Goal: Task Accomplishment & Management: Use online tool/utility

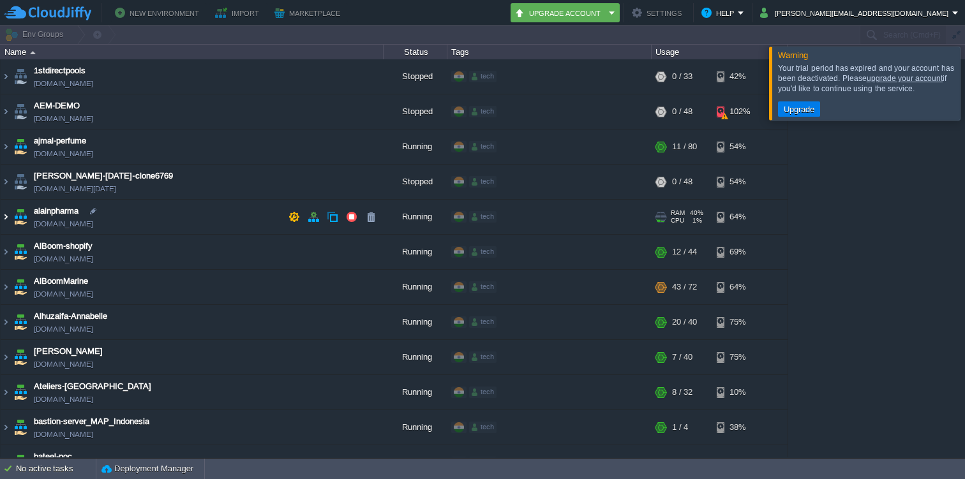
click at [10, 214] on img at bounding box center [6, 217] width 10 height 34
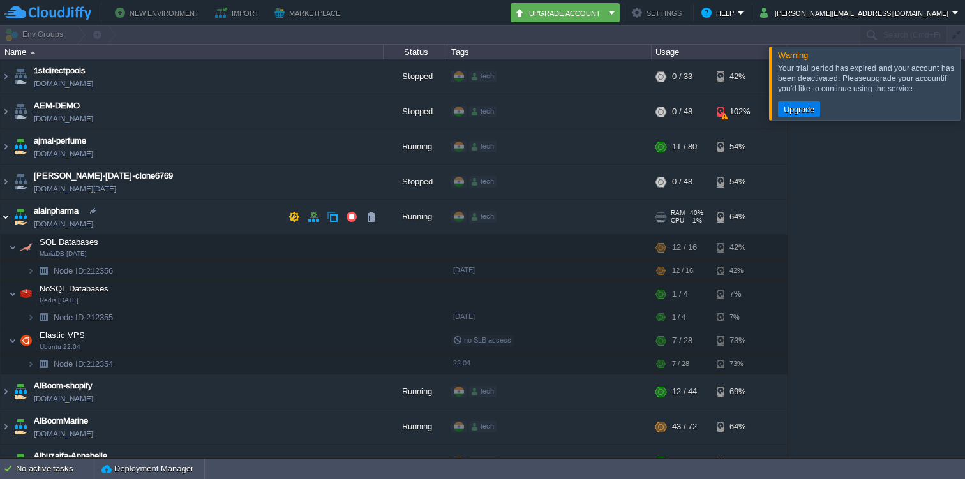
click at [4, 214] on img at bounding box center [6, 217] width 10 height 34
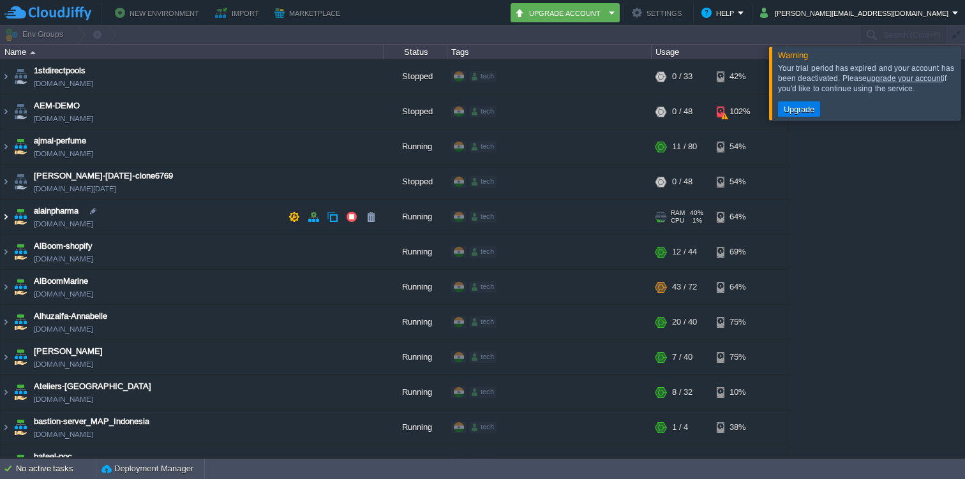
click at [5, 216] on img at bounding box center [6, 217] width 10 height 34
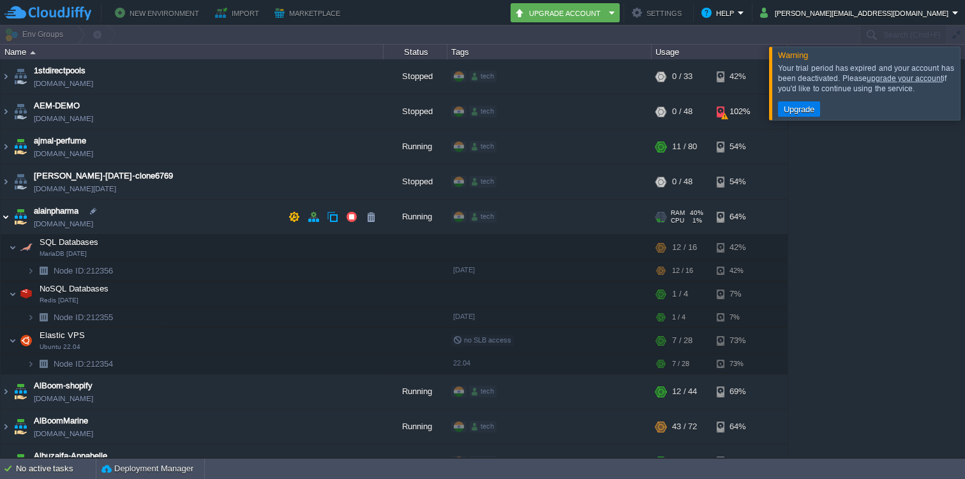
click at [6, 216] on img at bounding box center [6, 217] width 10 height 34
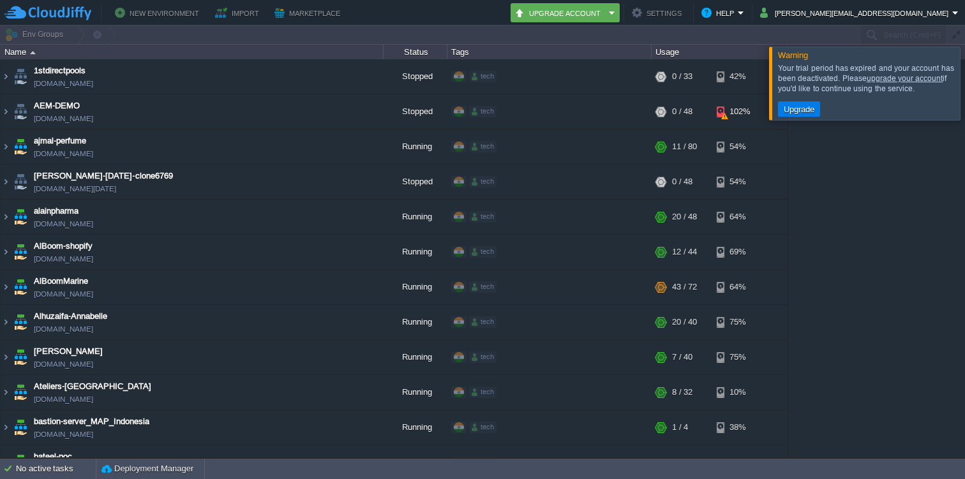
click at [162, 13] on button "New Environment" at bounding box center [159, 12] width 88 height 15
click at [964, 84] on div at bounding box center [980, 83] width 0 height 73
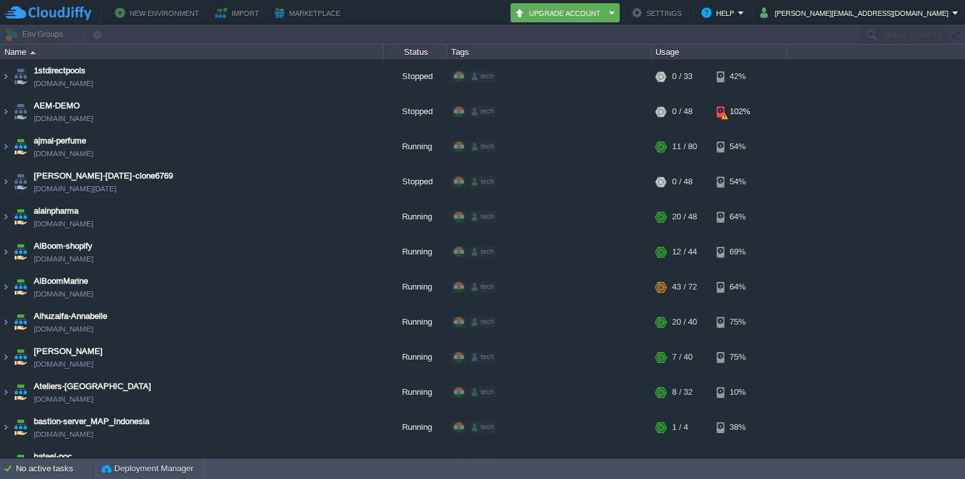
click at [947, 74] on div "1stdirectpools [DOMAIN_NAME] Stopped tech + Add to Env Group RAM 0% CPU 0% 0 / …" at bounding box center [482, 258] width 965 height 398
click at [927, 9] on button "[PERSON_NAME][EMAIL_ADDRESS][DOMAIN_NAME]" at bounding box center [856, 12] width 192 height 15
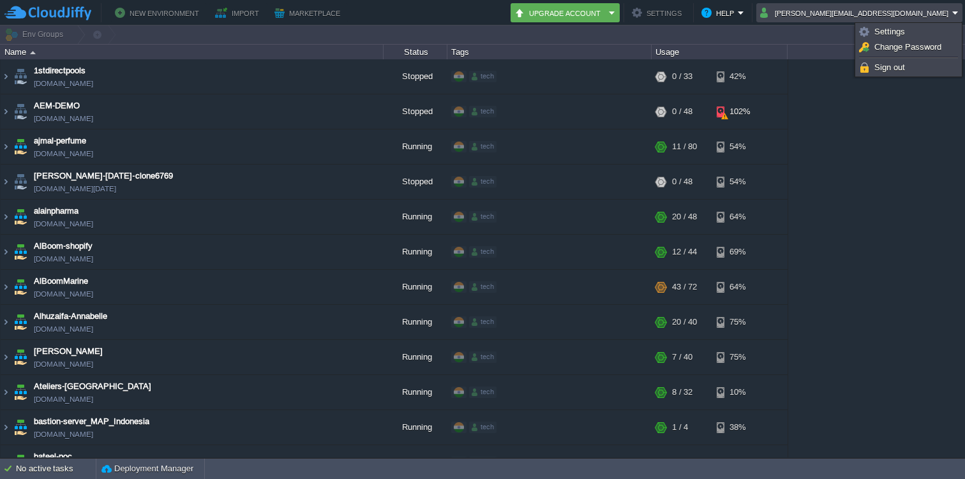
click at [835, 160] on div "1stdirectpools [DOMAIN_NAME] Stopped tech + Add to Env Group RAM 0% CPU 0% 0 / …" at bounding box center [482, 258] width 965 height 398
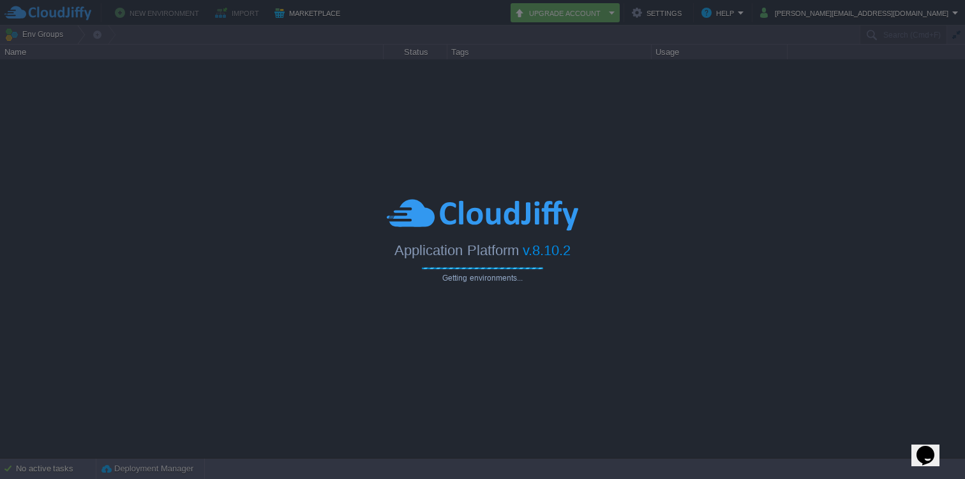
type input "Search (Cmd+F)"
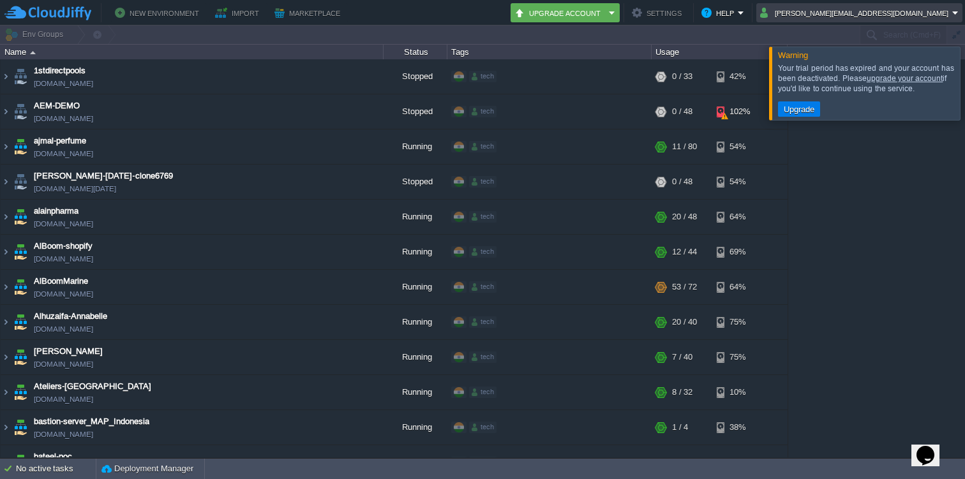
click at [909, 8] on button "[PERSON_NAME][EMAIL_ADDRESS][DOMAIN_NAME]" at bounding box center [856, 12] width 192 height 15
click at [881, 155] on div "1stdirectpools [DOMAIN_NAME] Stopped tech + Add to Env Group RAM 0% CPU 0% 0 / …" at bounding box center [482, 258] width 965 height 398
click at [812, 107] on button "Upgrade" at bounding box center [799, 108] width 38 height 11
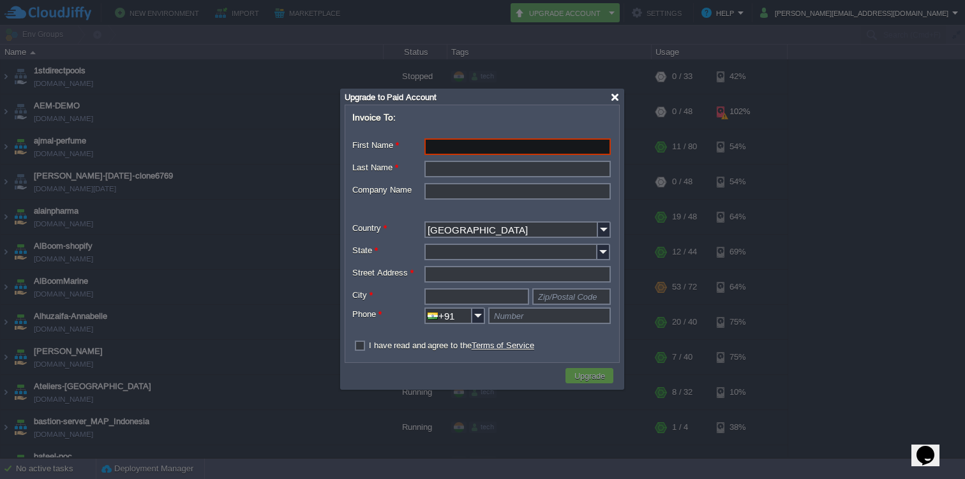
click at [618, 95] on div at bounding box center [615, 98] width 10 height 10
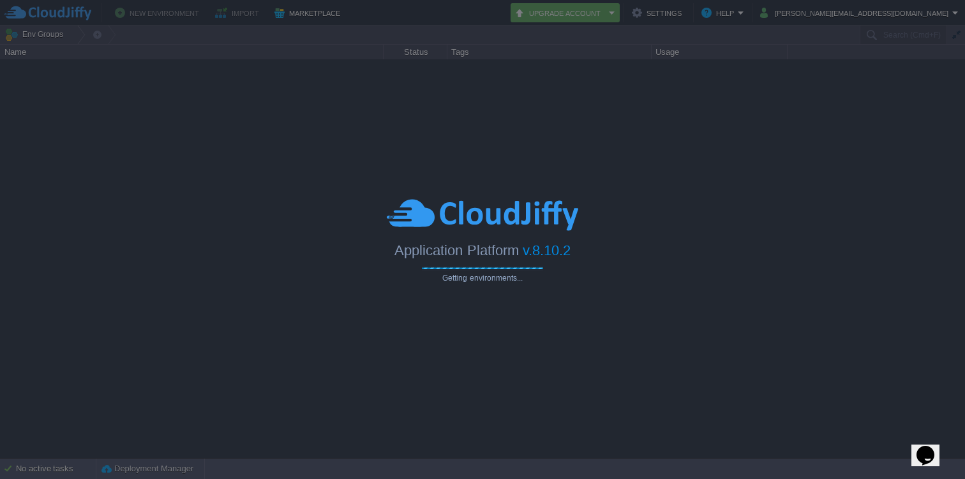
type input "Search (Cmd+F)"
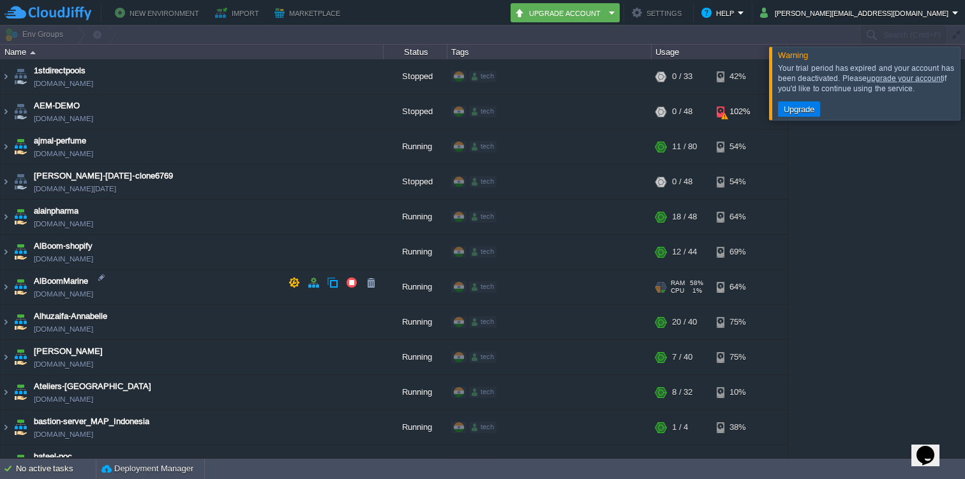
click at [866, 246] on div "1stdirectpools [DOMAIN_NAME] Stopped tech + Add to Env Group RAM 0% CPU 0% 0 / …" at bounding box center [482, 258] width 965 height 398
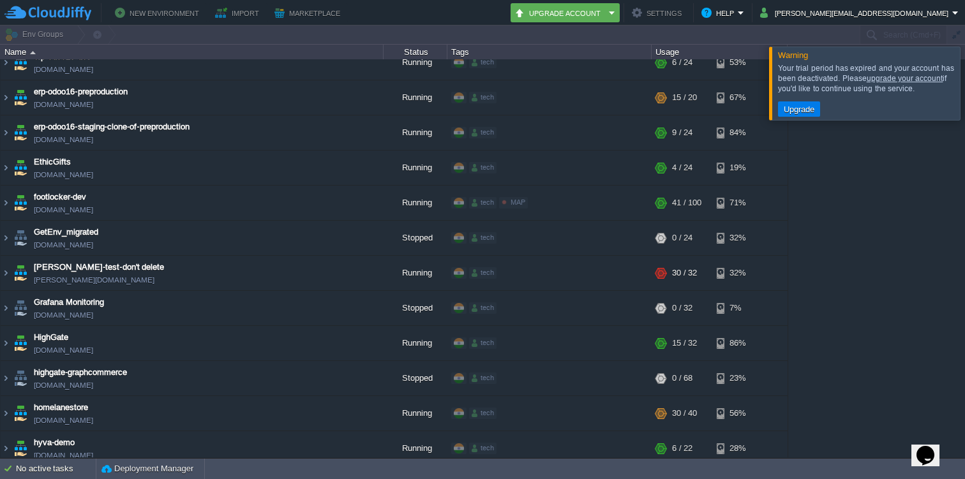
scroll to position [1639, 0]
